Goal: Task Accomplishment & Management: Manage account settings

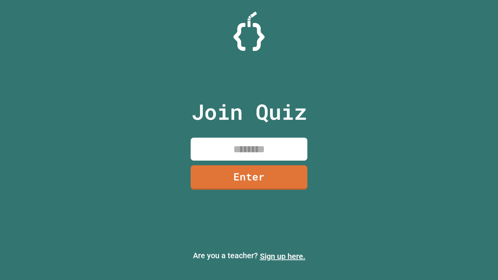
click at [283, 257] on link "Sign up here." at bounding box center [283, 256] width 46 height 9
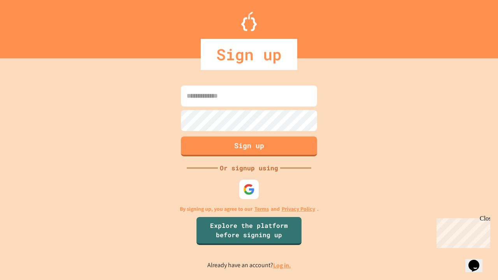
click at [283, 266] on link "Log in." at bounding box center [282, 266] width 18 height 8
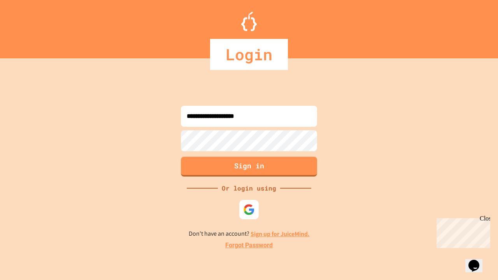
type input "**********"
